Goal: Check status: Verify the current state of an ongoing process or item

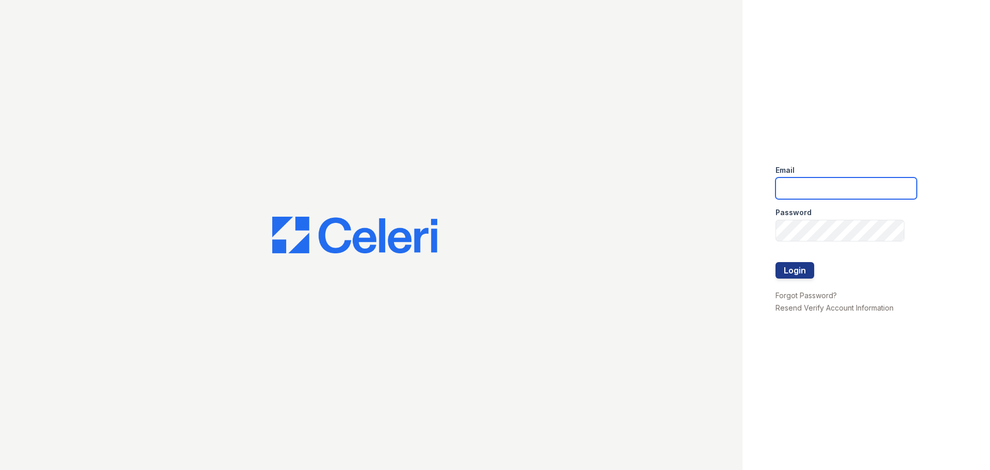
click at [858, 183] on input "email" at bounding box center [846, 188] width 141 height 22
type input "Gbarton@trinity-pm.com"
click at [845, 243] on div at bounding box center [846, 251] width 141 height 21
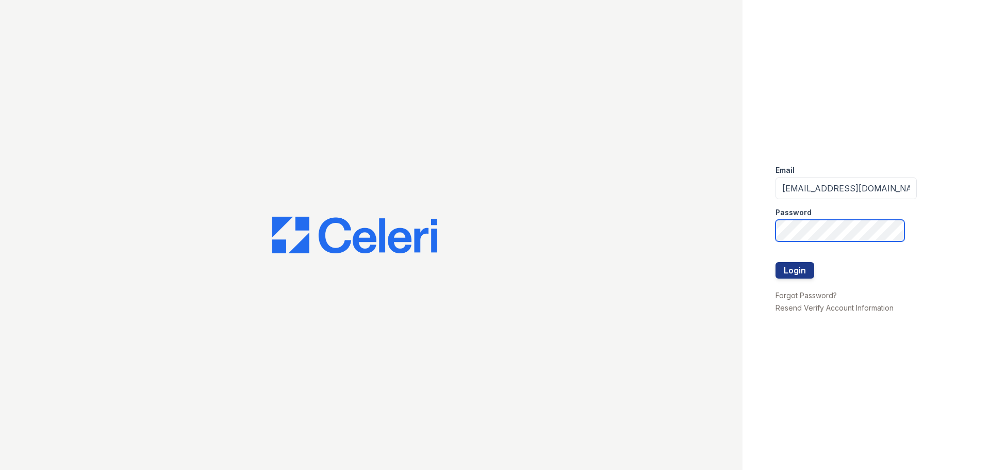
click at [776, 262] on button "Login" at bounding box center [795, 270] width 39 height 17
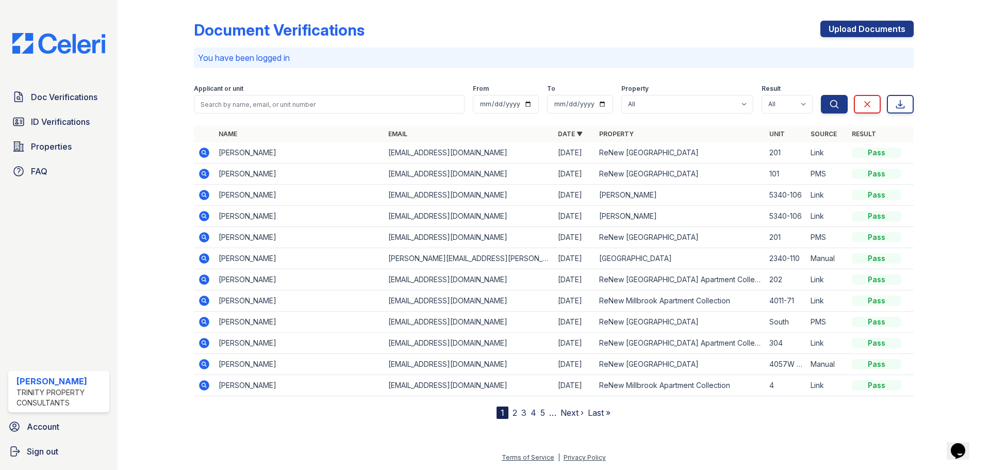
drag, startPoint x: 76, startPoint y: 126, endPoint x: 155, endPoint y: 5, distance: 144.2
click at [76, 126] on span "ID Verifications" at bounding box center [60, 122] width 59 height 12
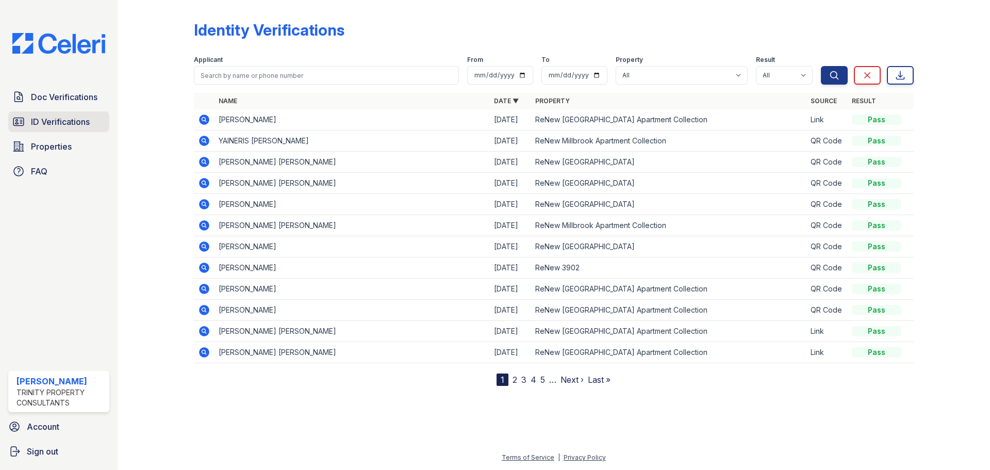
click at [83, 117] on span "ID Verifications" at bounding box center [60, 122] width 59 height 12
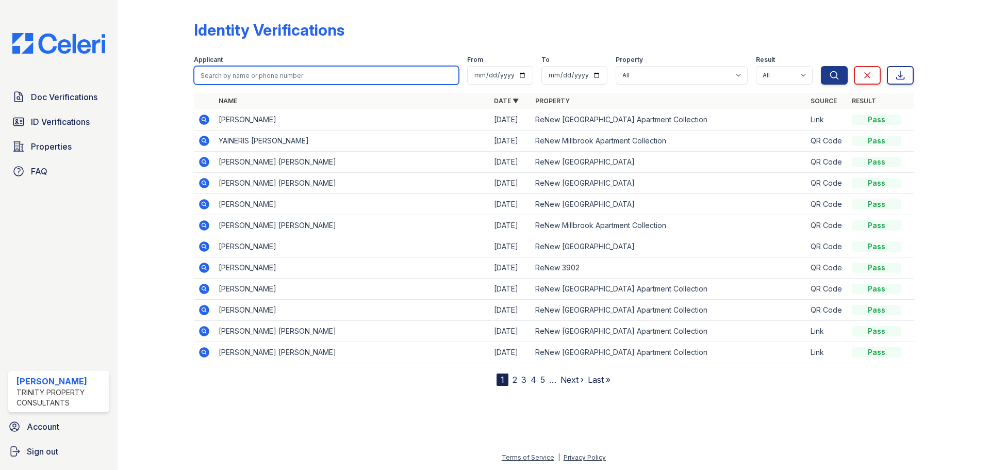
click at [244, 76] on input "search" at bounding box center [326, 75] width 265 height 19
type input "fnu"
click at [821, 66] on button "Search" at bounding box center [834, 75] width 27 height 19
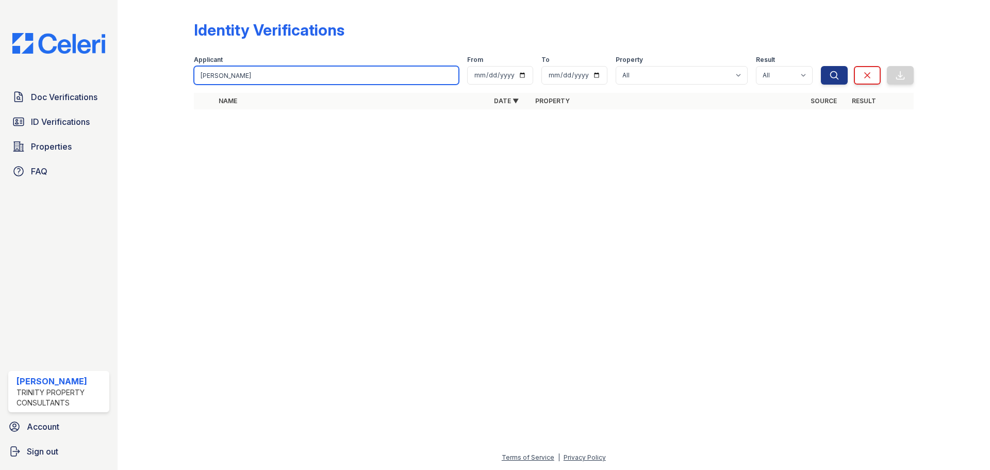
click at [241, 70] on input "fnu" at bounding box center [326, 75] width 265 height 19
click at [290, 83] on input "fnu" at bounding box center [326, 75] width 265 height 19
click at [290, 81] on input "fnu" at bounding box center [326, 75] width 265 height 19
click at [289, 76] on input "fnu" at bounding box center [326, 75] width 265 height 19
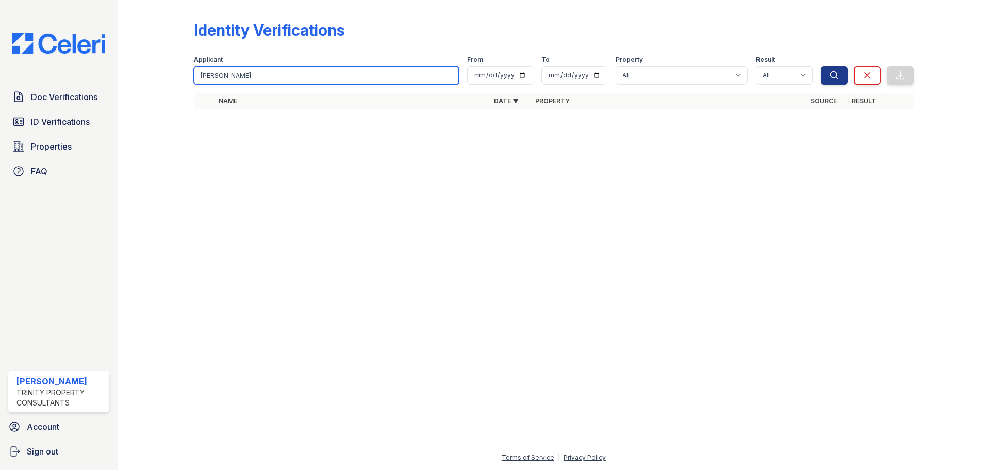
click at [289, 76] on input "fnu" at bounding box center [326, 75] width 265 height 19
paste input "Sheetika"
type input "Sheetika"
click at [821, 66] on button "Search" at bounding box center [834, 75] width 27 height 19
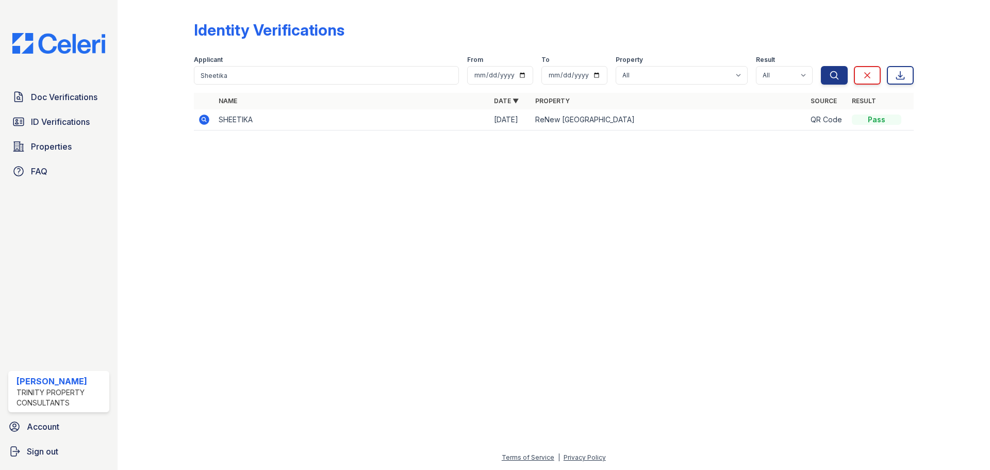
click at [200, 120] on icon at bounding box center [204, 119] width 10 height 10
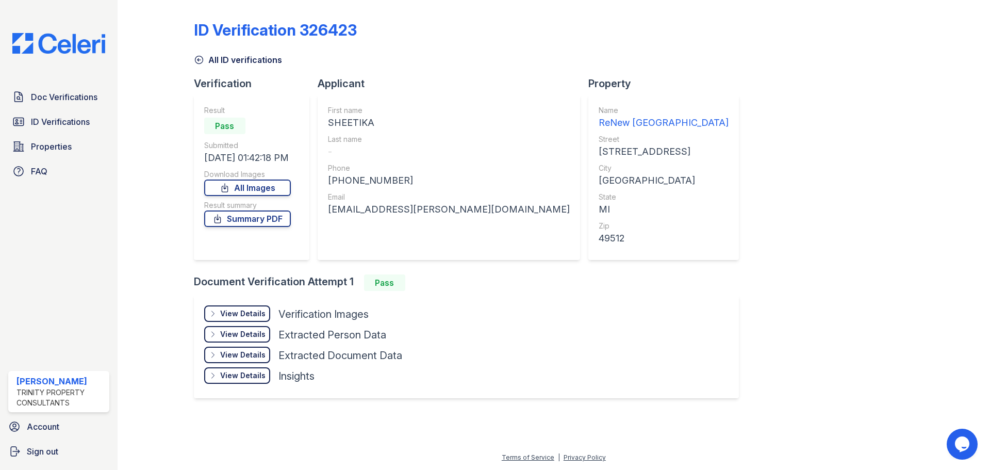
click at [251, 312] on div "View Details" at bounding box center [242, 313] width 45 height 10
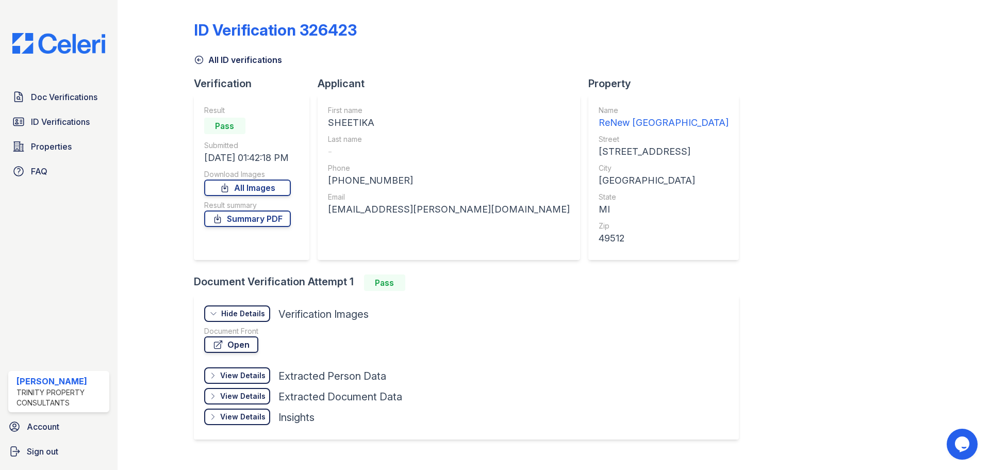
click at [242, 346] on link "Open" at bounding box center [231, 344] width 54 height 17
click at [266, 221] on link "Summary PDF" at bounding box center [247, 218] width 87 height 17
click at [633, 210] on div "ID Verification 326423 All ID verifications Verification Result Pass Submitted …" at bounding box center [554, 229] width 720 height 450
click at [254, 187] on link "All Images" at bounding box center [247, 187] width 87 height 17
